Goal: Task Accomplishment & Management: Complete application form

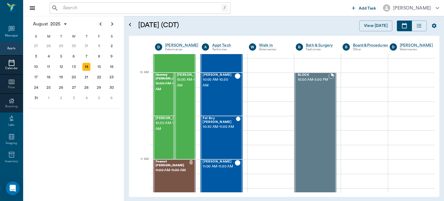
scroll to position [156, 0]
click at [61, 65] on div "12" at bounding box center [61, 67] width 8 height 8
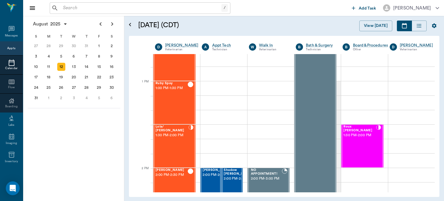
scroll to position [408, 0]
click at [350, 140] on div "Roux [PERSON_NAME] 1:30 PM - 2:00 PM" at bounding box center [359, 146] width 33 height 42
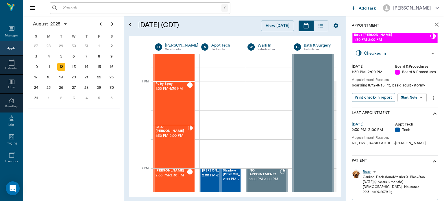
click at [417, 97] on body "/ ​ Add Task [PERSON_NAME] Nectar Messages Appts Calendar Flow Boarding Labs Im…" at bounding box center [222, 100] width 444 height 201
click at [412, 107] on button "Start SOAP" at bounding box center [406, 109] width 20 height 7
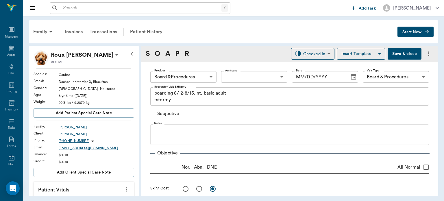
type input "63ec2f075fda476ae8351a51"
type input "67816c1cf444b6f7d0a603e8"
type textarea "boarding 8/12-8/15, nt, basic adult -stormy"
type input "[DATE]"
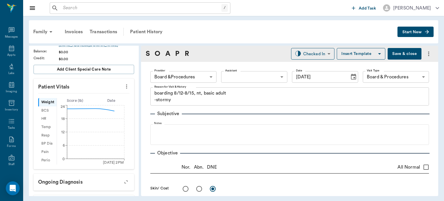
scroll to position [103, 0]
click at [123, 89] on icon "more" at bounding box center [126, 86] width 6 height 7
click at [92, 94] on span "Enter Vitals" at bounding box center [98, 96] width 49 height 6
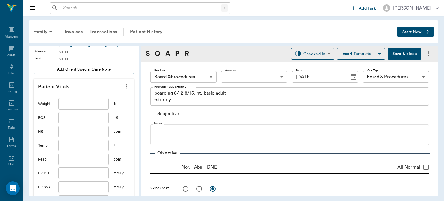
click at [77, 104] on input "text" at bounding box center [83, 104] width 50 height 12
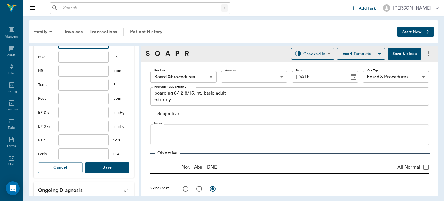
scroll to position [179, 0]
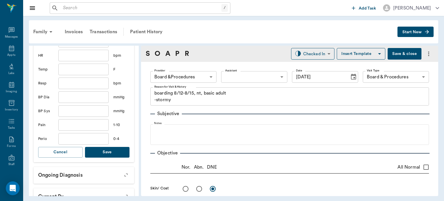
type input "20.9"
click at [111, 156] on button "Save" at bounding box center [107, 152] width 44 height 11
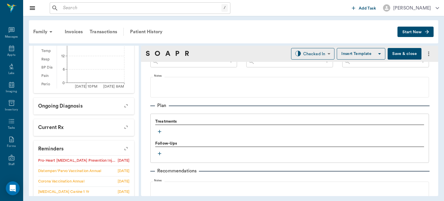
scroll to position [354, 0]
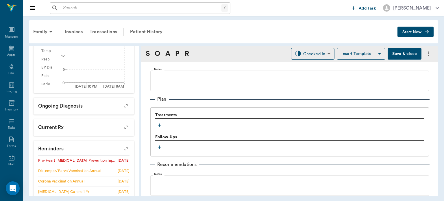
click at [160, 125] on icon "button" at bounding box center [159, 124] width 3 height 3
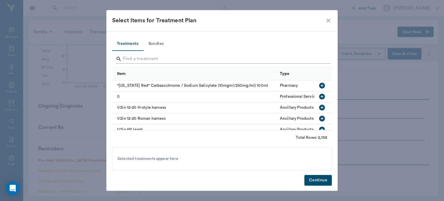
click at [141, 58] on input "Search" at bounding box center [222, 58] width 199 height 9
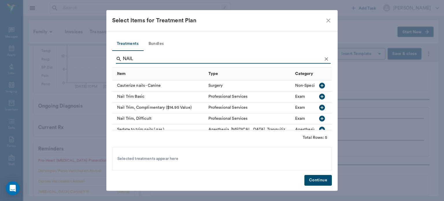
type input "NAIL"
click at [319, 97] on icon "button" at bounding box center [322, 97] width 6 height 6
click at [323, 179] on button "Continue" at bounding box center [317, 180] width 27 height 11
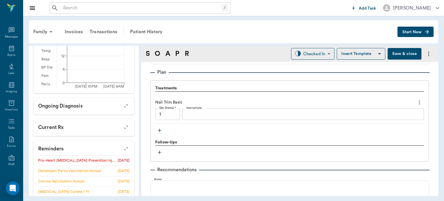
scroll to position [385, 0]
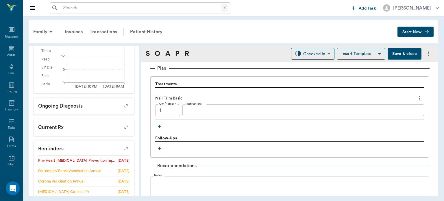
click at [161, 125] on icon "button" at bounding box center [160, 126] width 6 height 6
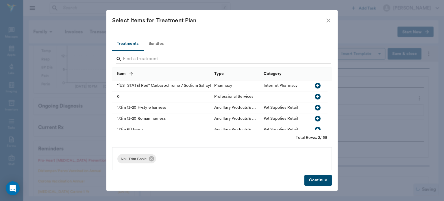
click at [160, 45] on button "Bundles" at bounding box center [156, 44] width 26 height 14
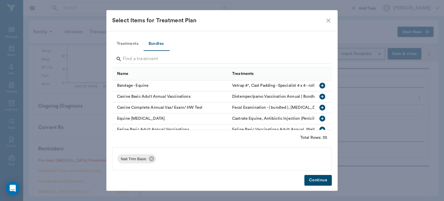
click at [319, 96] on icon "button" at bounding box center [322, 96] width 7 height 7
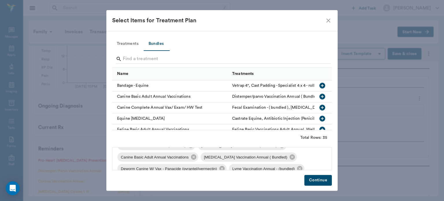
scroll to position [27, 0]
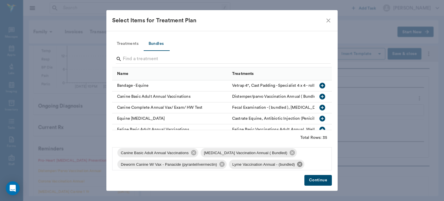
click at [296, 164] on icon at bounding box center [299, 164] width 6 height 6
click at [301, 164] on icon at bounding box center [299, 164] width 5 height 5
click at [320, 182] on button "Continue" at bounding box center [317, 180] width 27 height 11
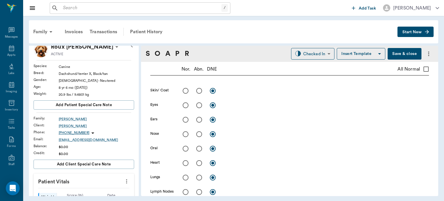
scroll to position [0, 0]
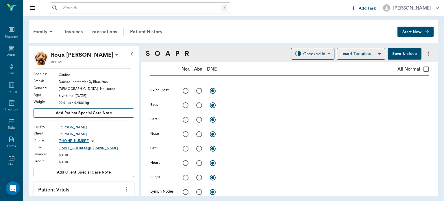
click at [119, 111] on button "Add patient Special Care Note" at bounding box center [84, 112] width 101 height 9
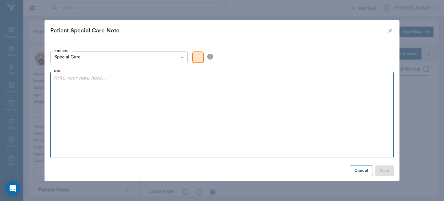
click at [77, 77] on p at bounding box center [222, 78] width 338 height 7
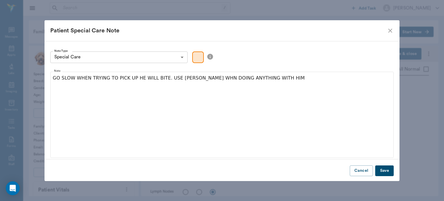
click at [386, 171] on button "Save" at bounding box center [384, 170] width 18 height 11
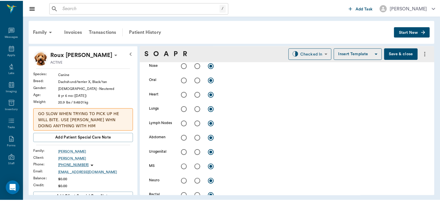
scroll to position [162, 0]
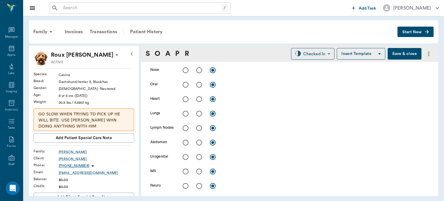
click at [395, 55] on button "Save & close" at bounding box center [404, 54] width 34 height 12
